Goal: Find specific page/section: Find specific page/section

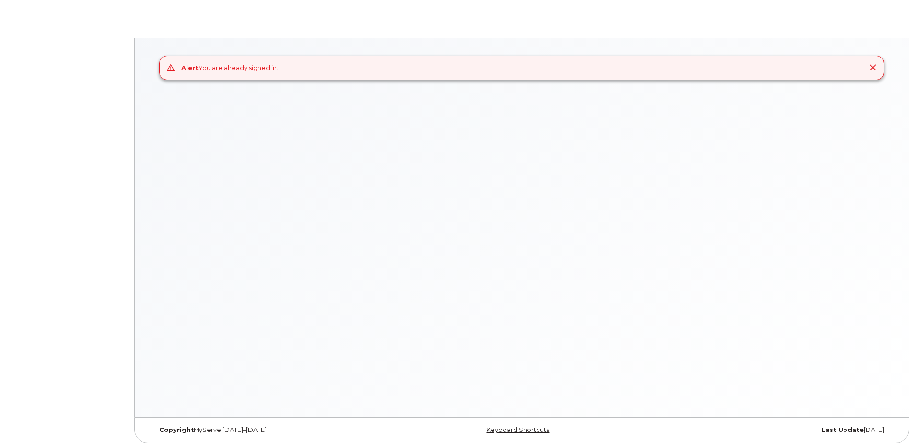
click at [873, 66] on icon at bounding box center [873, 68] width 8 height 8
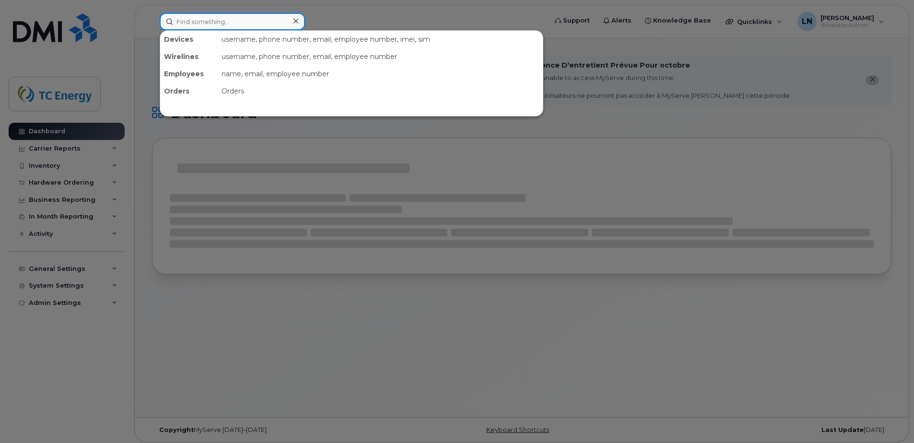
click at [250, 24] on input at bounding box center [232, 21] width 145 height 17
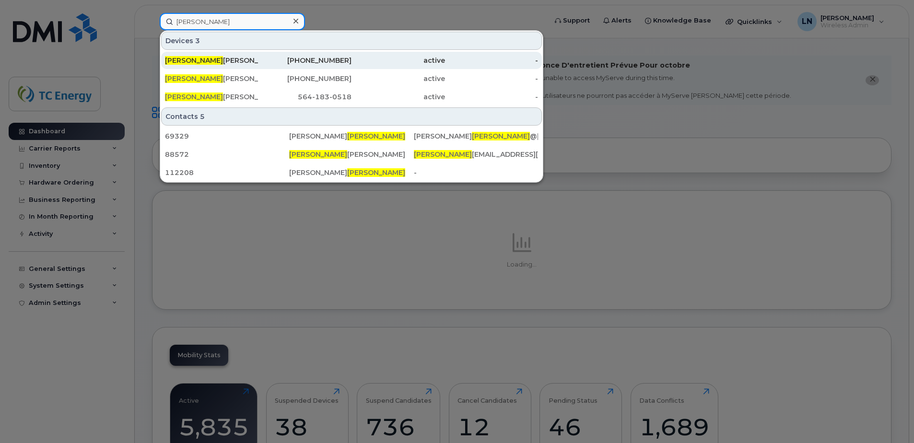
type input "[PERSON_NAME]"
click at [219, 55] on div "[PERSON_NAME]" at bounding box center [211, 60] width 93 height 17
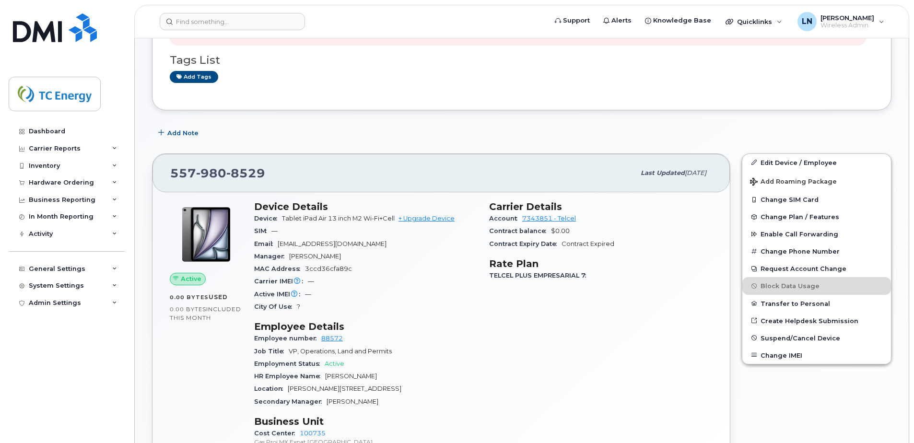
scroll to position [336, 0]
